Goal: Check status

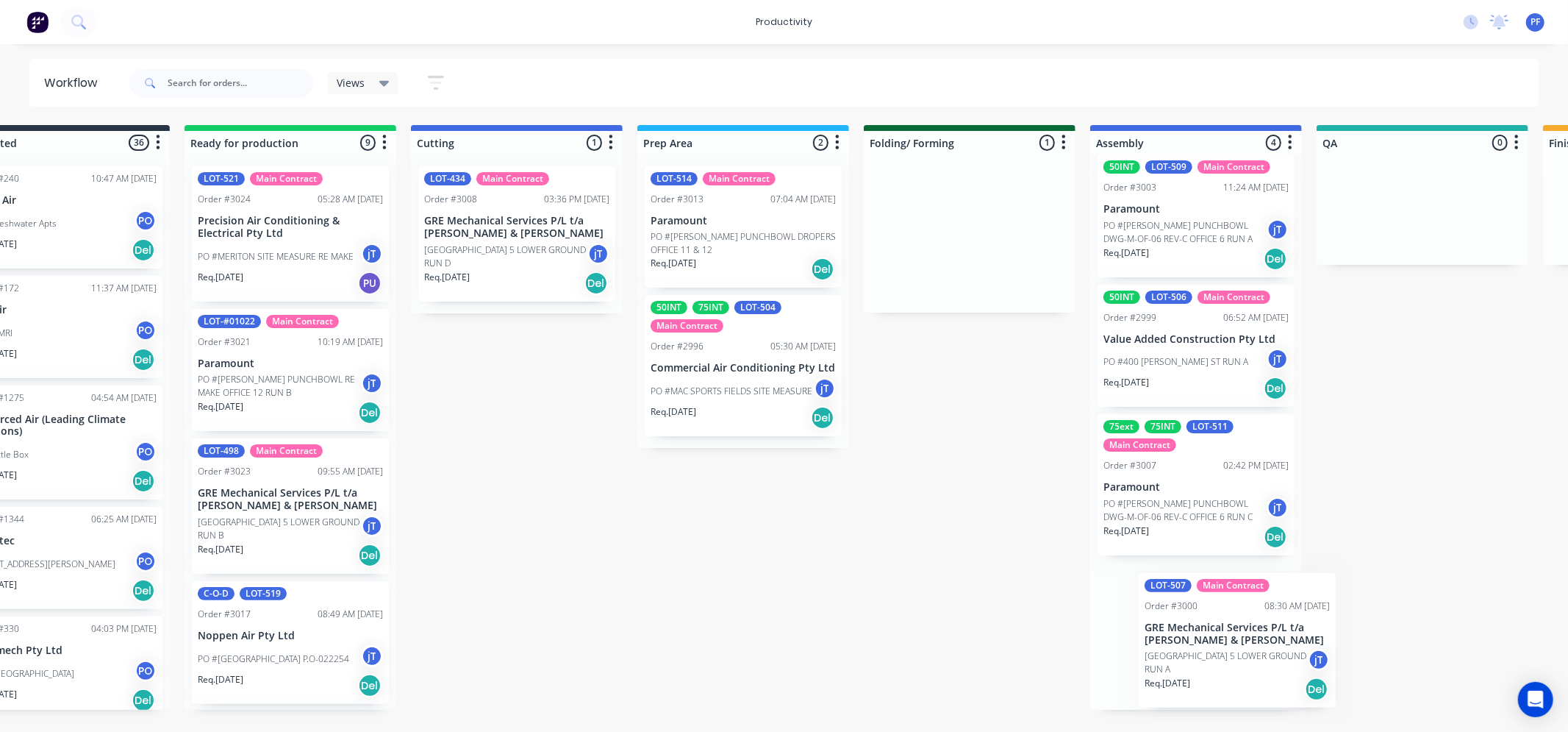
scroll to position [0, 78]
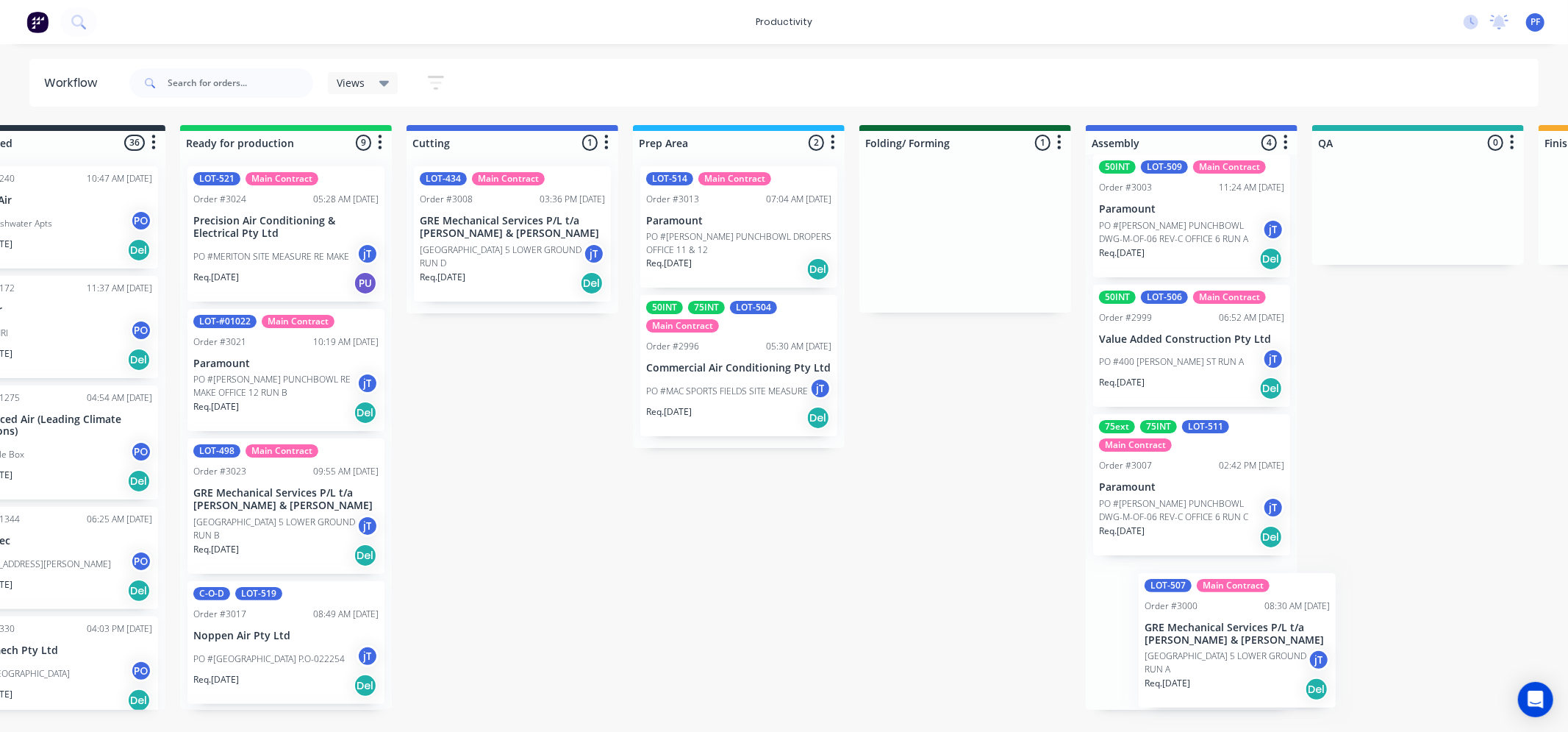
drag, startPoint x: 1009, startPoint y: 245, endPoint x: 1332, endPoint y: 642, distance: 511.8
click at [1332, 642] on div "Submitted 36 Order #240 10:47 AM [DATE] Retro Air PO #Freshwater Apts PO Req. […" at bounding box center [1349, 417] width 2879 height 585
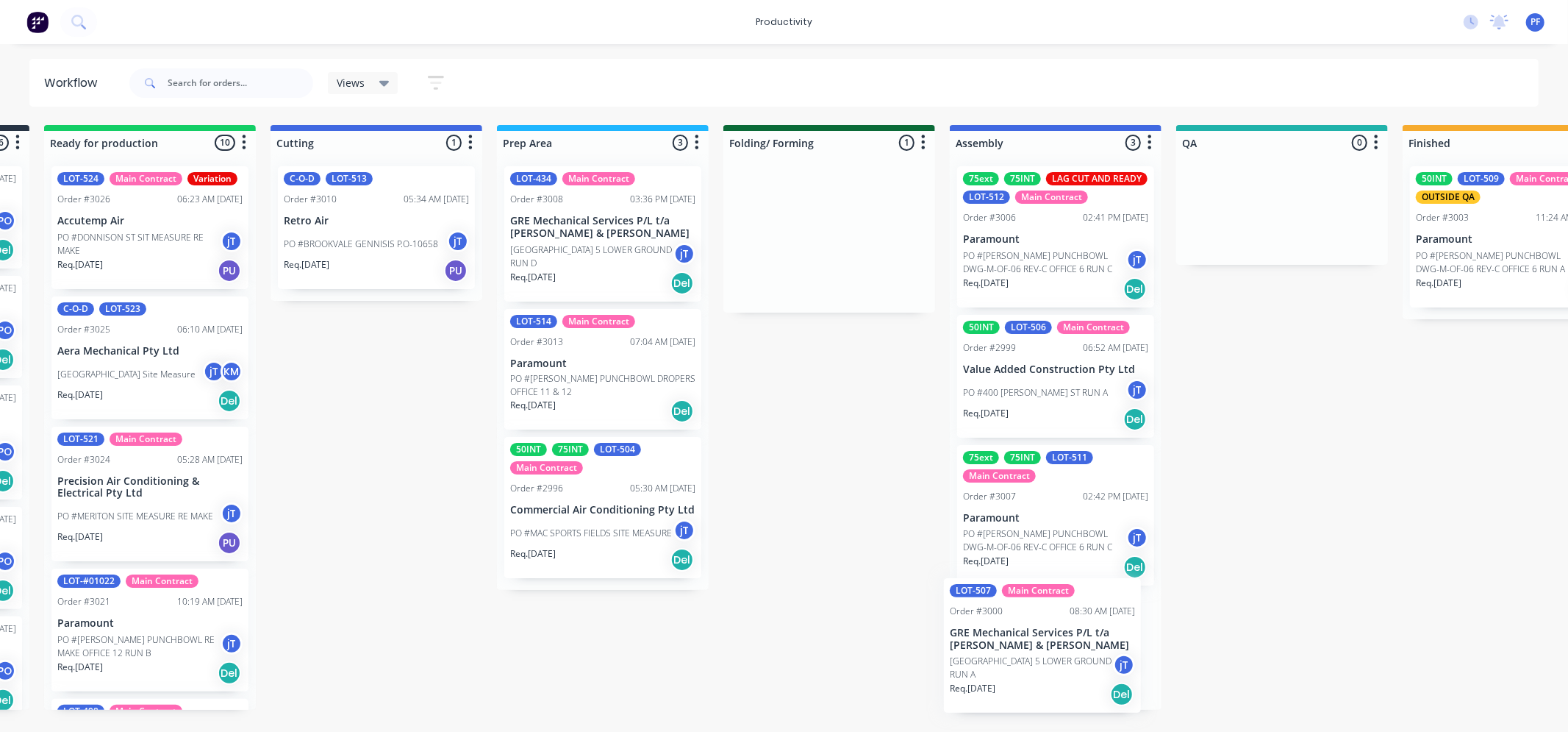
scroll to position [35, 0]
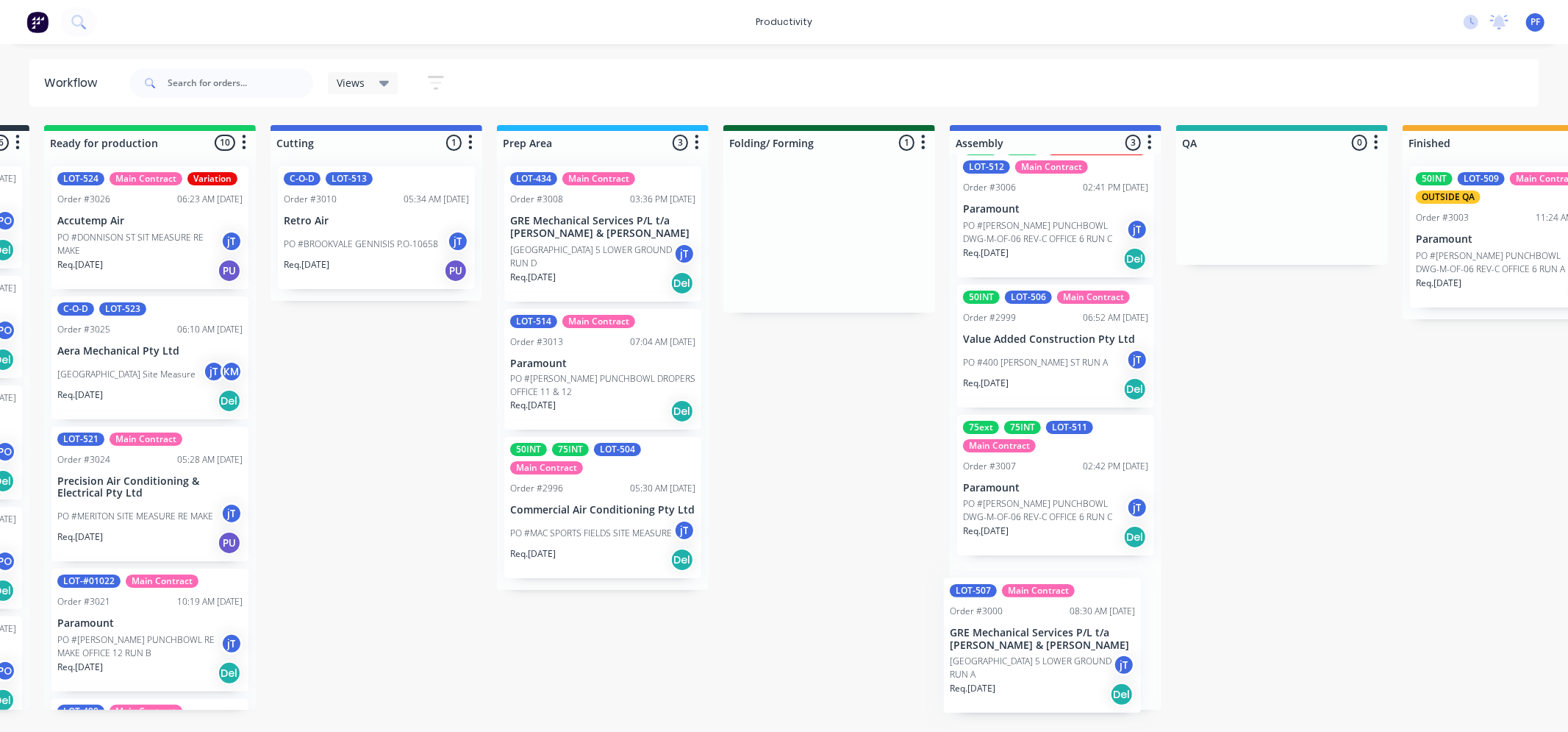
drag, startPoint x: 972, startPoint y: 225, endPoint x: 911, endPoint y: 618, distance: 397.7
click at [987, 636] on div "Submitted 36 Order #240 10:47 AM [DATE] Retro Air PO #Freshwater Apts PO Req. […" at bounding box center [1214, 417] width 2879 height 585
